Goal: Information Seeking & Learning: Learn about a topic

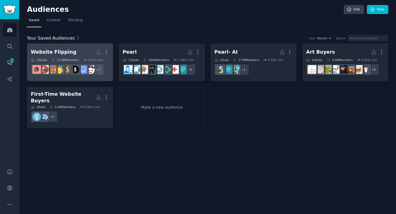
click at [75, 49] on h2 "Website Flipping Custom Audience More" at bounding box center [70, 52] width 78 height 10
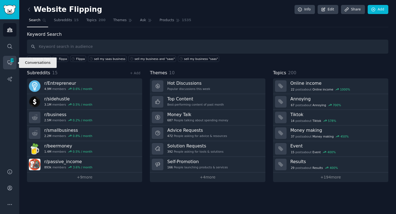
click at [8, 62] on icon "Sidebar" at bounding box center [10, 63] width 6 height 6
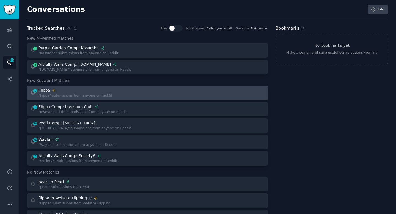
click at [126, 91] on div "1 Flippa "flippa" submissions from anyone on Reddit" at bounding box center [87, 93] width 114 height 11
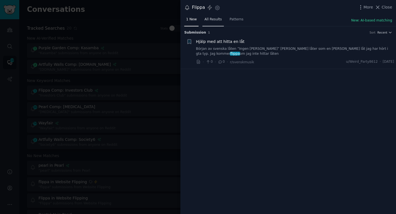
click at [208, 20] on span "All Results" at bounding box center [213, 19] width 17 height 5
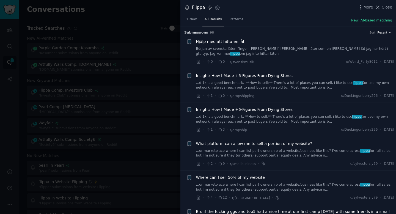
click at [389, 33] on icon "button" at bounding box center [391, 33] width 4 height 4
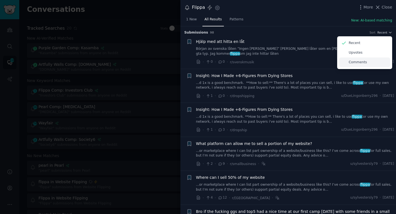
click at [357, 64] on p "Comments" at bounding box center [358, 62] width 18 height 5
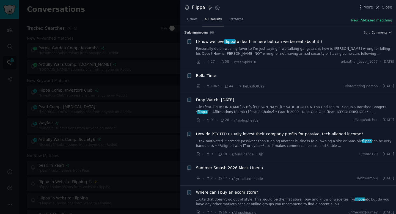
click at [337, 36] on li "+ I know we love flippa to death in here but can we be real about it ? Personal…" at bounding box center [289, 52] width 216 height 34
click at [315, 62] on div "· 27 · 58 · r/Memphis10 u/Leather_Level_1667 · [DATE]" at bounding box center [295, 62] width 199 height 6
click at [343, 52] on link "Personally dolph was my favorite I’m just saying if we talking gangsta shit how…" at bounding box center [295, 52] width 199 height 10
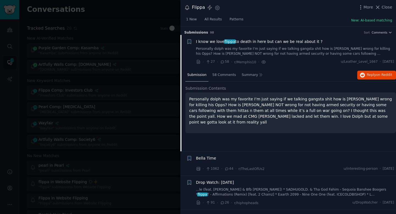
scroll to position [9, 0]
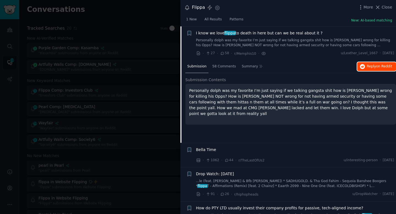
click at [367, 66] on span "Reply on Reddit" at bounding box center [379, 66] width 25 height 5
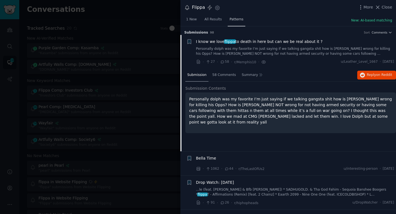
click at [239, 20] on span "Patterns" at bounding box center [237, 19] width 14 height 5
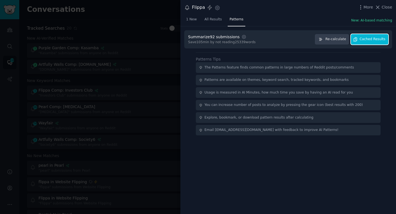
click at [367, 40] on span "Cached Results" at bounding box center [373, 39] width 26 height 5
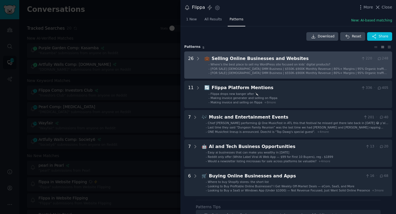
click at [313, 55] on div "Selling Online Businesses and Websites" at bounding box center [286, 58] width 148 height 7
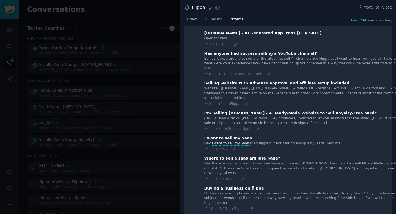
scroll to position [268, 0]
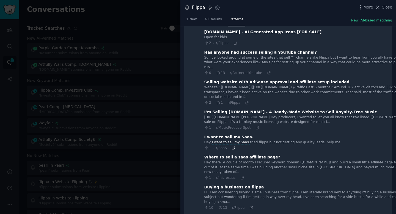
click at [233, 146] on icon at bounding box center [234, 148] width 4 height 4
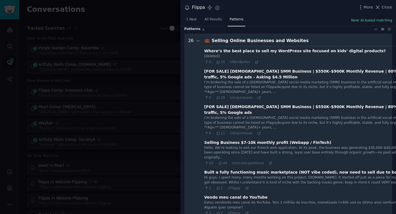
scroll to position [0, 0]
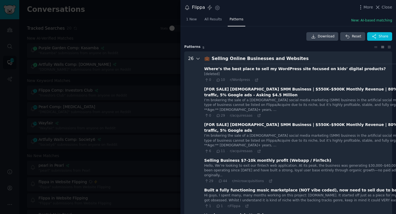
click at [197, 58] on icon at bounding box center [198, 58] width 5 height 5
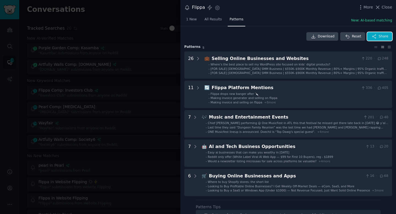
click at [374, 35] on icon "button" at bounding box center [375, 36] width 4 height 4
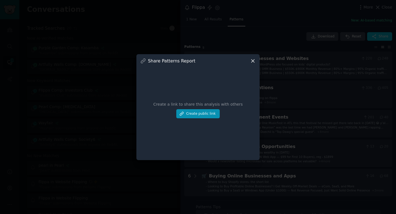
click at [253, 62] on icon at bounding box center [253, 61] width 6 height 6
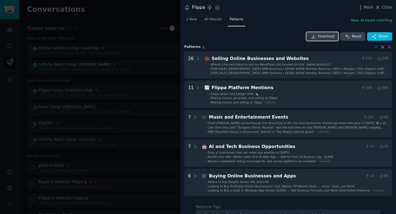
click at [319, 36] on span "Download" at bounding box center [326, 36] width 17 height 5
click at [388, 48] on icon at bounding box center [389, 47] width 3 height 2
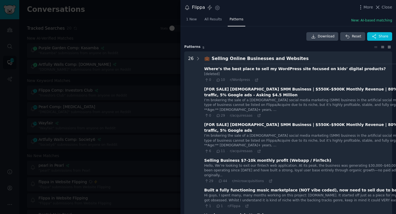
click at [381, 47] on icon at bounding box center [383, 47] width 6 height 4
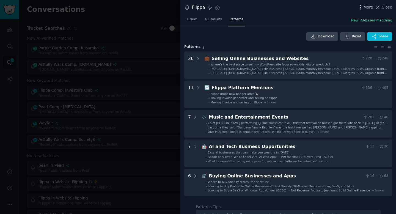
click at [361, 9] on icon "button" at bounding box center [361, 7] width 1 height 4
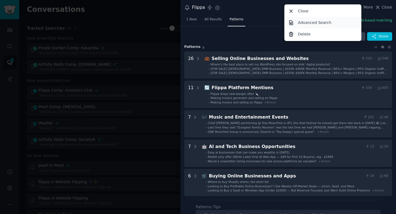
click at [301, 23] on p "Advanced Search" at bounding box center [315, 23] width 34 height 6
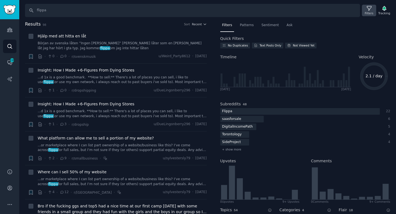
click at [368, 8] on icon at bounding box center [370, 9] width 6 height 6
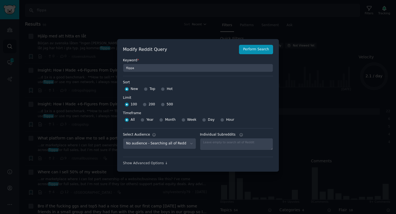
scroll to position [4, 0]
click at [186, 143] on select "No audience - Searching all of Reddit Art Buyers - 14 Subreddits Pearl- AI - 4 …" at bounding box center [159, 143] width 73 height 11
select select "f20c381b36"
click at [123, 138] on select "No audience - Searching all of Reddit Art Buyers - 14 Subreddits Pearl- AI - 4 …" at bounding box center [159, 143] width 73 height 11
click at [251, 50] on button "Perform Search" at bounding box center [256, 49] width 34 height 9
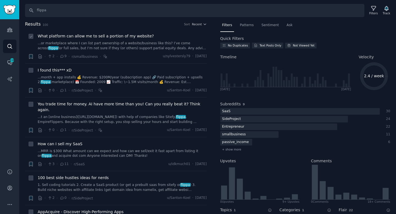
click at [29, 37] on icon at bounding box center [31, 37] width 4 height 4
click at [31, 36] on icon at bounding box center [31, 37] width 2 height 2
checkbox input "false"
click at [269, 25] on span "Sentiment" at bounding box center [270, 25] width 17 height 5
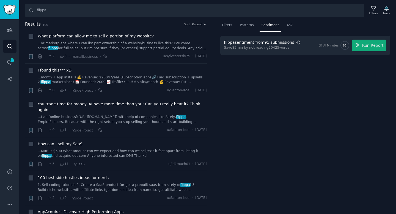
click at [297, 42] on icon "button" at bounding box center [299, 43] width 4 height 4
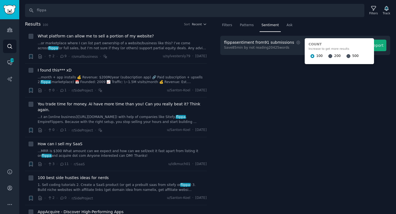
click at [286, 59] on div "Filters Patterns Sentiment Ask flippa sentiment from 91 submissions Settings Co…" at bounding box center [306, 118] width 182 height 194
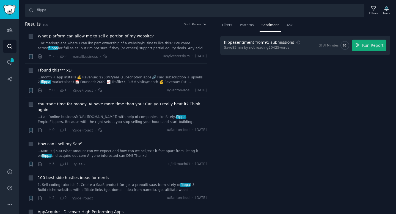
click at [286, 48] on div "Save 85 min by not reading 20425 words" at bounding box center [263, 47] width 78 height 5
click at [230, 49] on div "Save 85 min by not reading 20425 words" at bounding box center [263, 47] width 78 height 5
click at [369, 48] on button "Run Report" at bounding box center [369, 46] width 34 height 12
